Goal: Task Accomplishment & Management: Use online tool/utility

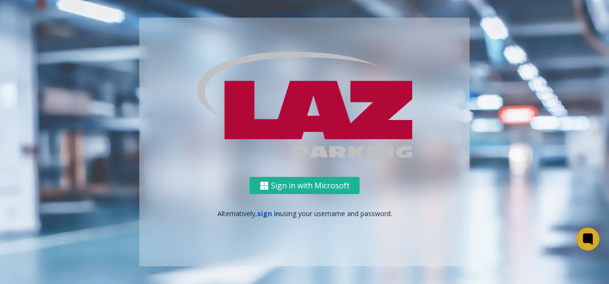
click at [273, 214] on link "sign in" at bounding box center [268, 213] width 23 height 9
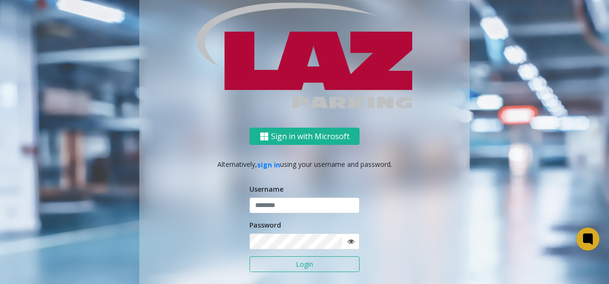
click at [302, 195] on div "Username" at bounding box center [304, 199] width 110 height 30
click at [306, 202] on input "text" at bounding box center [304, 206] width 110 height 16
type input "*******"
click at [249, 256] on button "Login" at bounding box center [304, 264] width 110 height 16
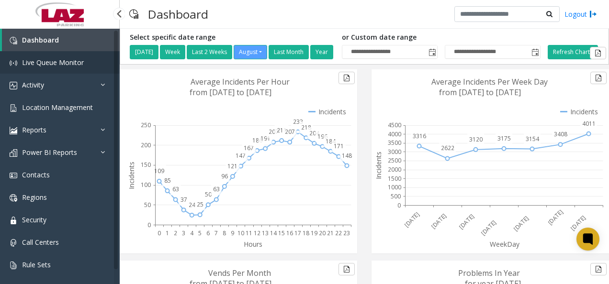
click at [54, 61] on span "Live Queue Monitor" at bounding box center [53, 62] width 62 height 9
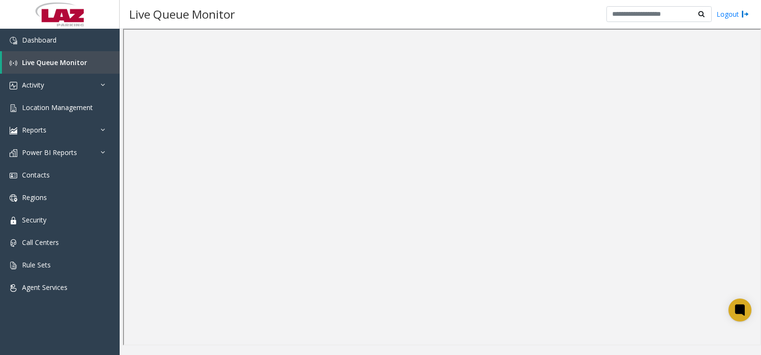
click at [450, 16] on div "Live Queue Monitor Logout" at bounding box center [440, 14] width 641 height 29
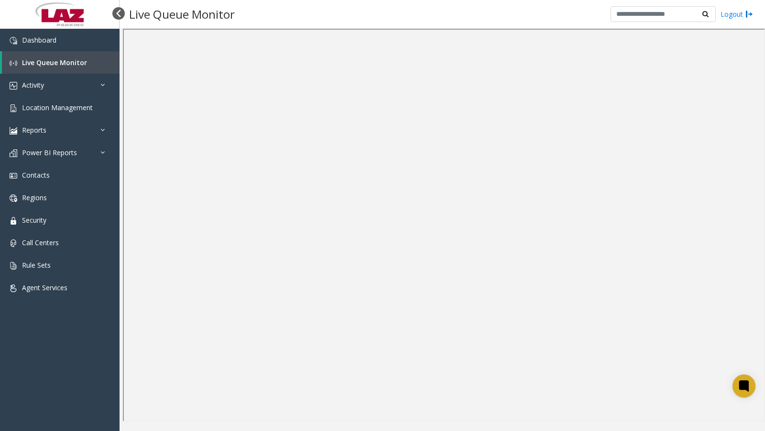
click at [116, 16] on div at bounding box center [118, 13] width 12 height 12
click at [117, 15] on div at bounding box center [118, 13] width 12 height 12
